Goal: Check status: Check status

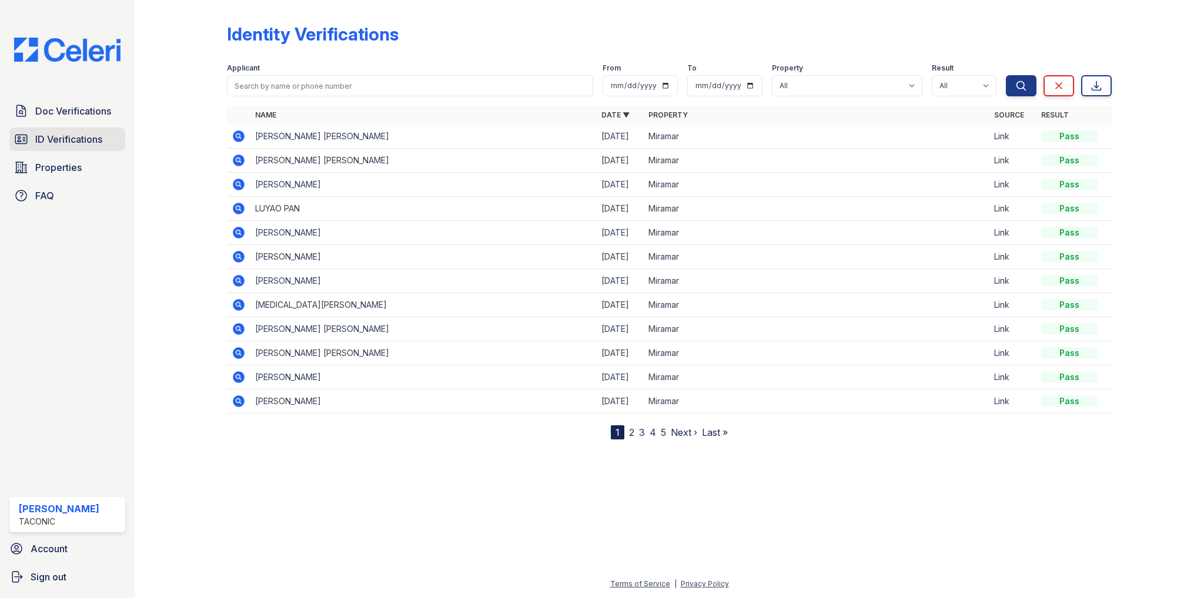
click at [49, 138] on span "ID Verifications" at bounding box center [68, 139] width 67 height 14
click at [237, 135] on icon at bounding box center [238, 135] width 3 height 3
